Goal: Browse casually

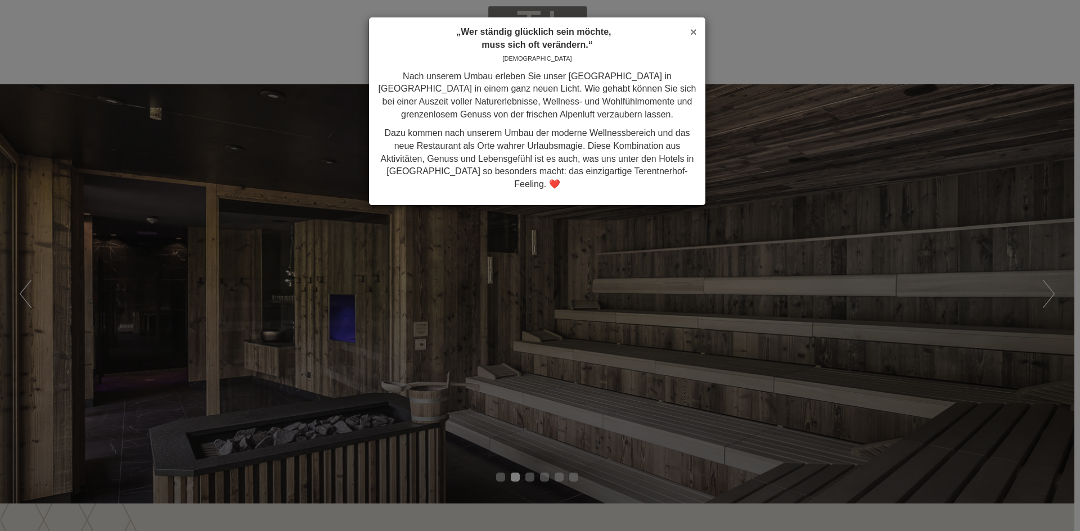
click at [691, 28] on span "×" at bounding box center [693, 31] width 7 height 13
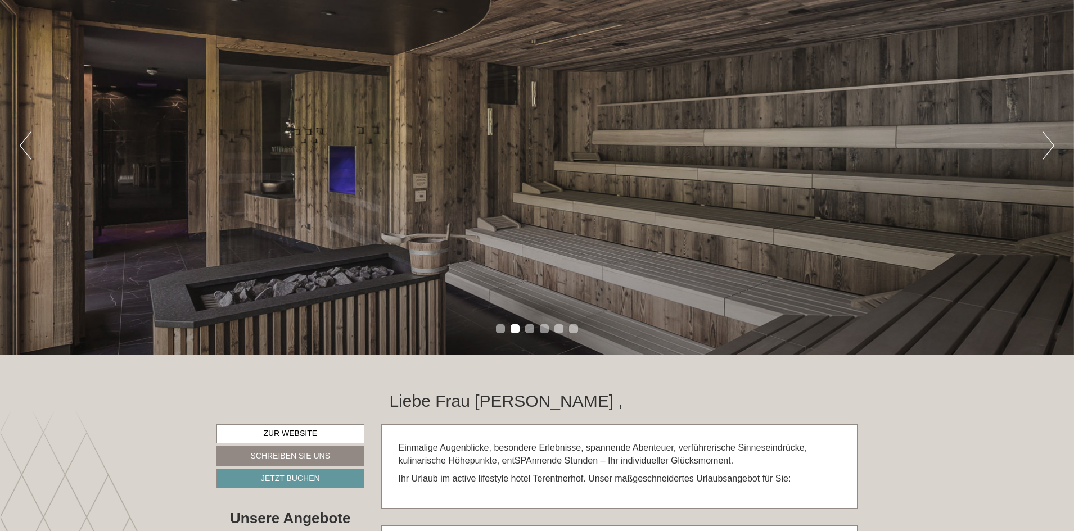
scroll to position [169, 0]
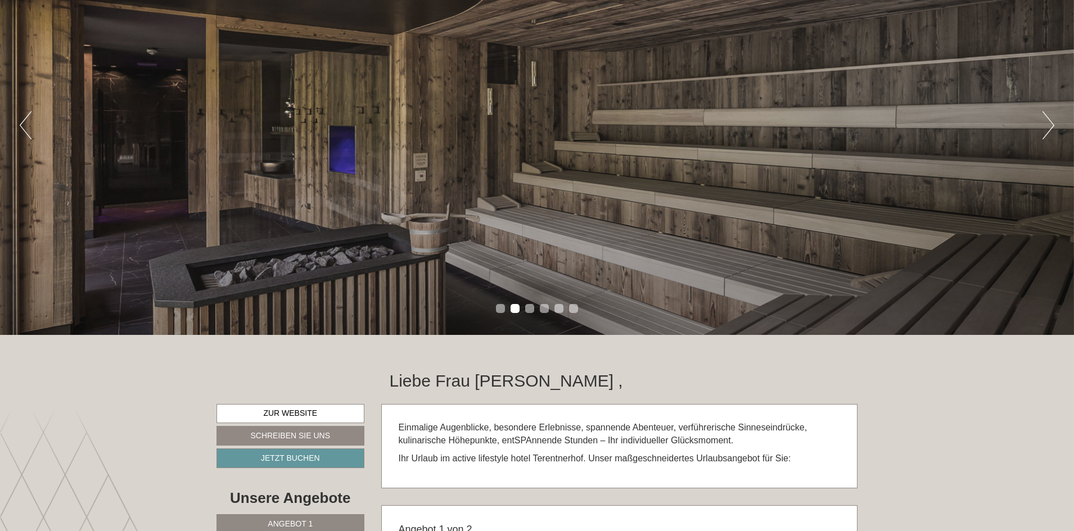
click at [1054, 119] on div "Previous Next 1 2 3 4 5 6" at bounding box center [537, 126] width 1074 height 420
click at [1053, 120] on button "Next" at bounding box center [1049, 125] width 12 height 28
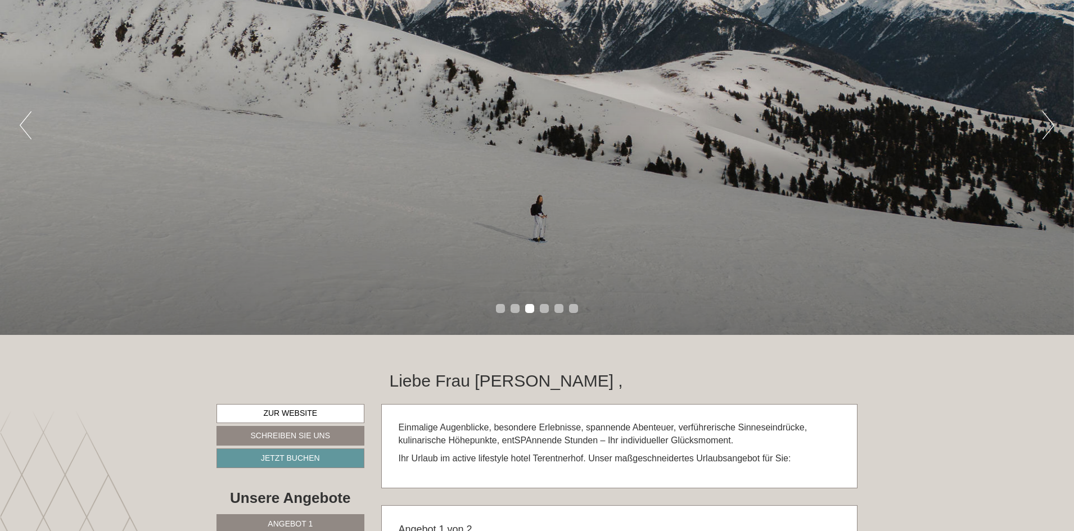
click at [1053, 120] on button "Next" at bounding box center [1049, 125] width 12 height 28
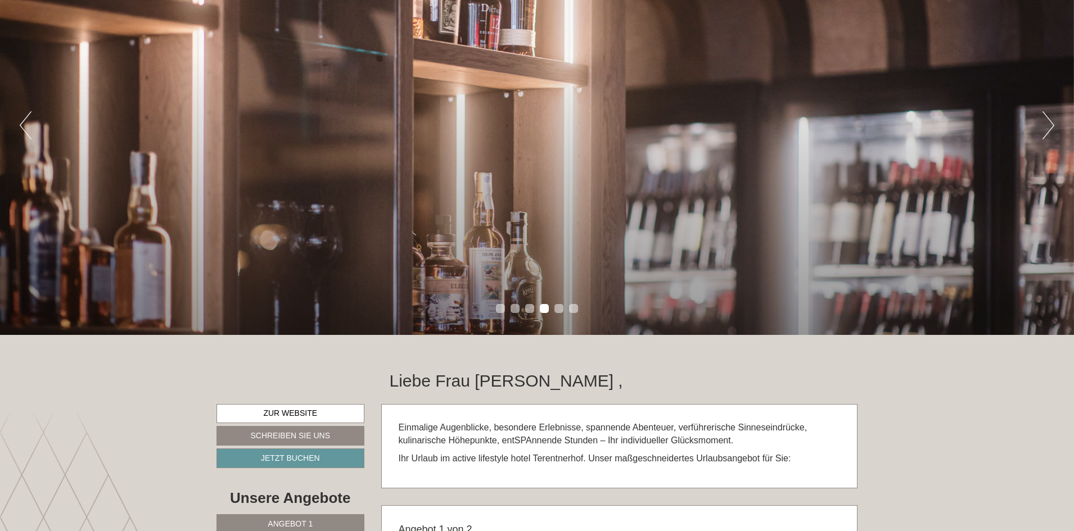
click at [1053, 120] on button "Next" at bounding box center [1049, 125] width 12 height 28
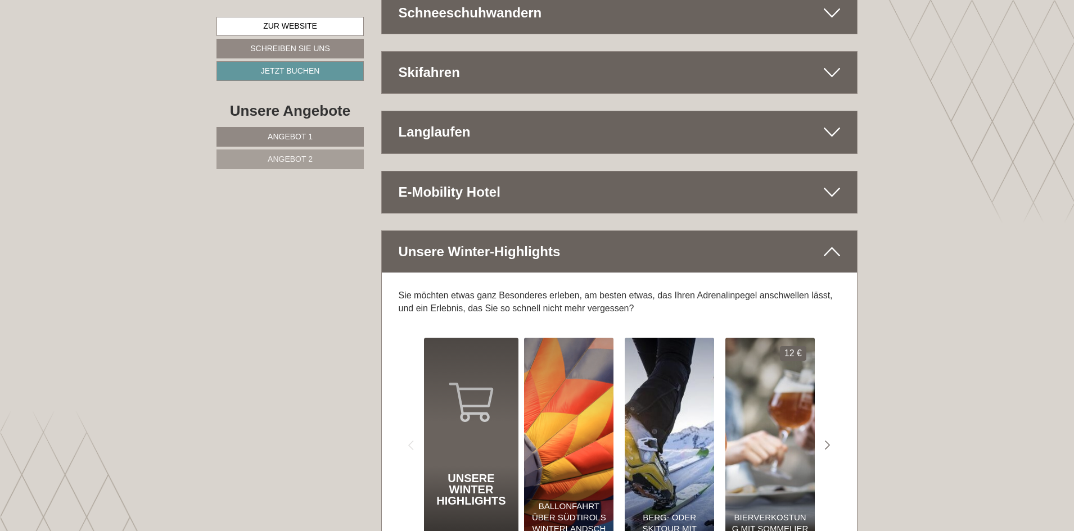
scroll to position [5225, 0]
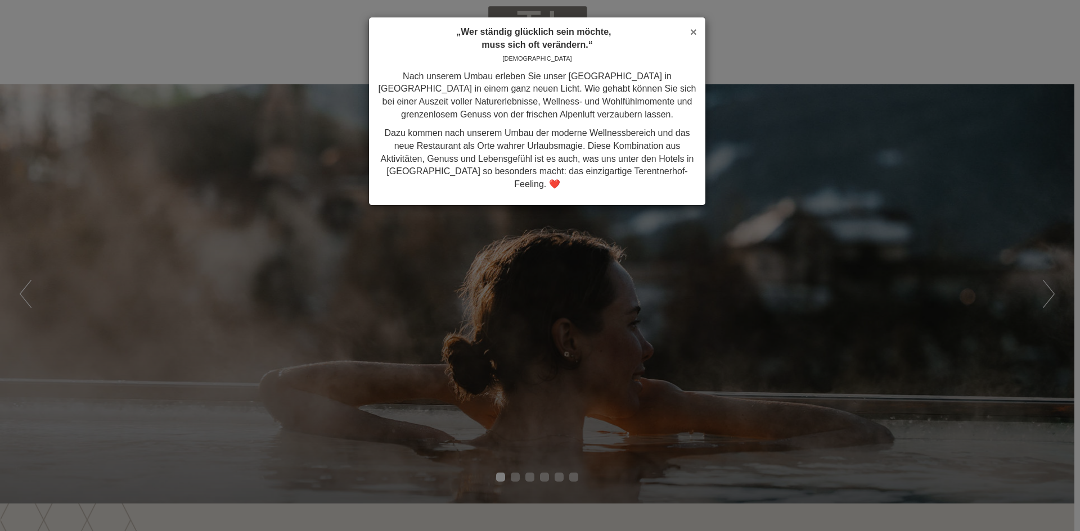
click at [694, 31] on span "×" at bounding box center [693, 31] width 7 height 13
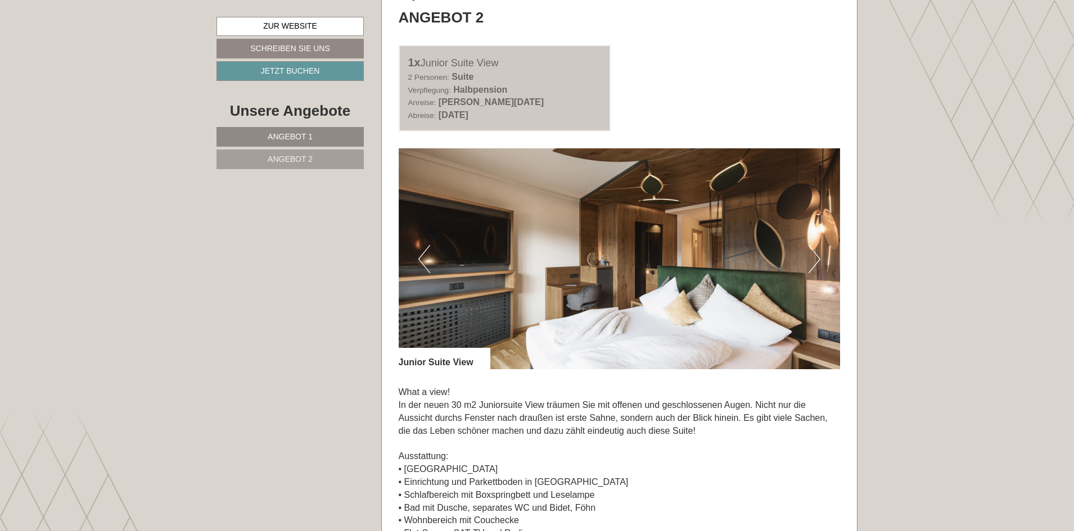
scroll to position [1631, 0]
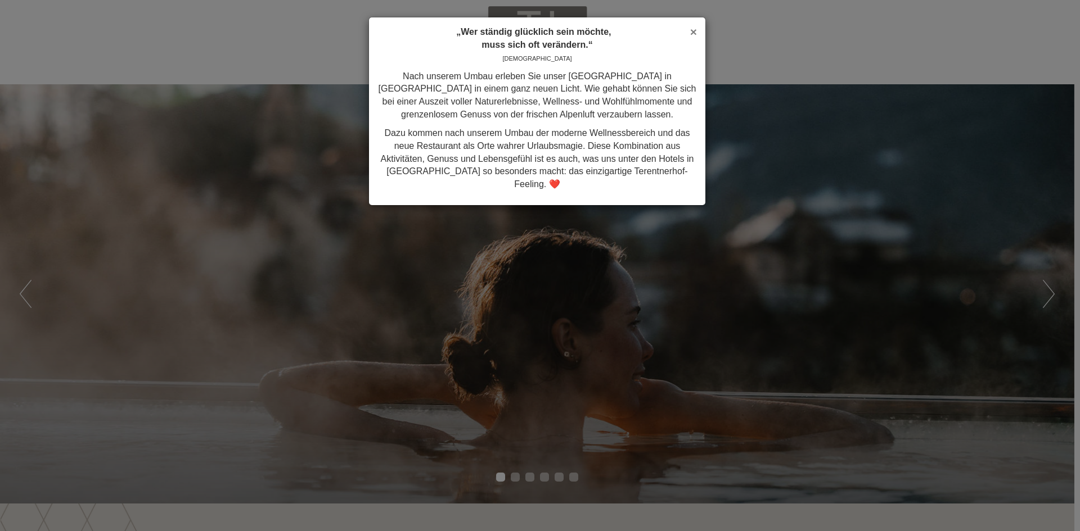
click at [693, 37] on span "×" at bounding box center [693, 31] width 7 height 13
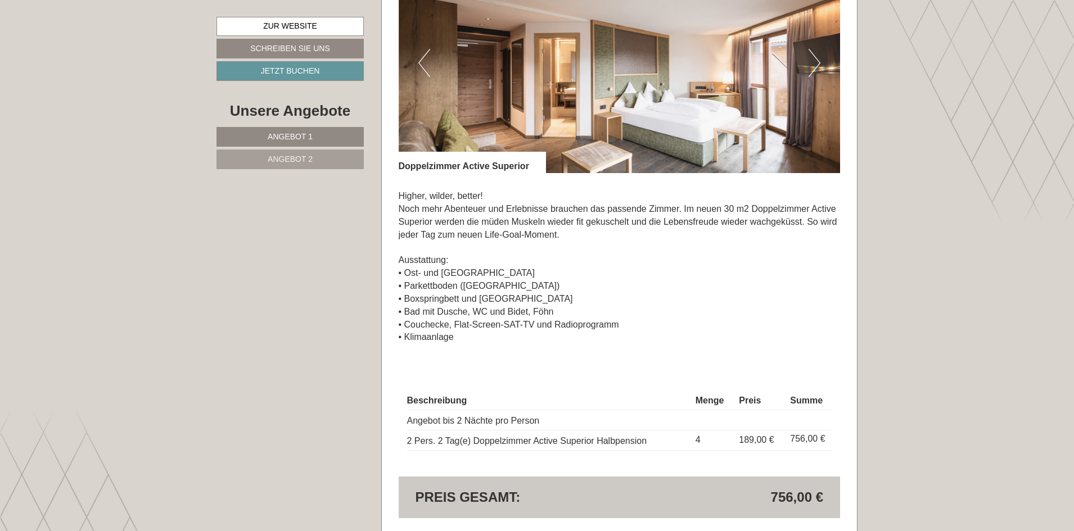
scroll to position [956, 0]
